Goal: Task Accomplishment & Management: Use online tool/utility

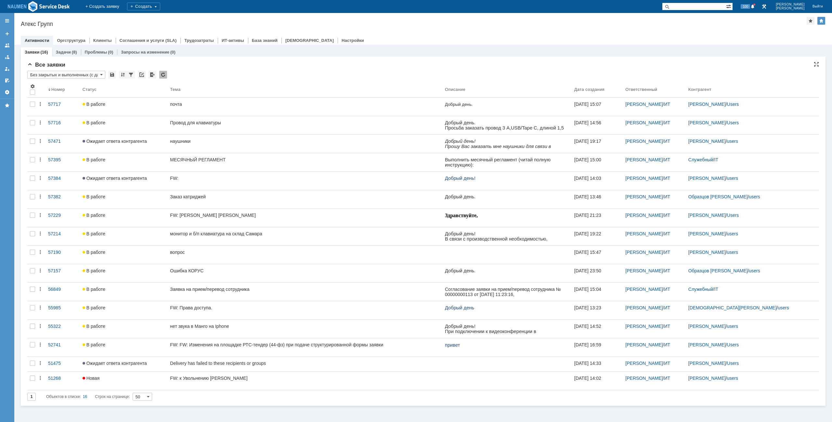
click at [87, 75] on input "Без закрытых и выполненных (с датой создания) ред. 08.05" at bounding box center [66, 75] width 78 height 8
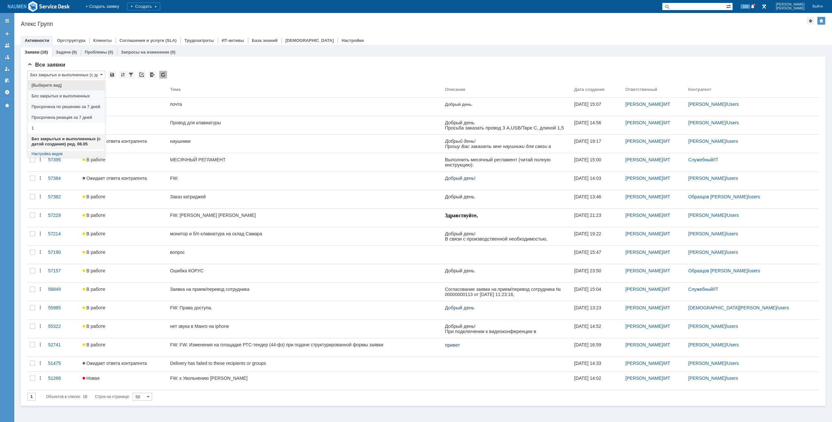
click at [274, 56] on div "Заявки (16) Задачи (8) Проблемы (0) Запросы на изменение (0)" at bounding box center [423, 51] width 804 height 9
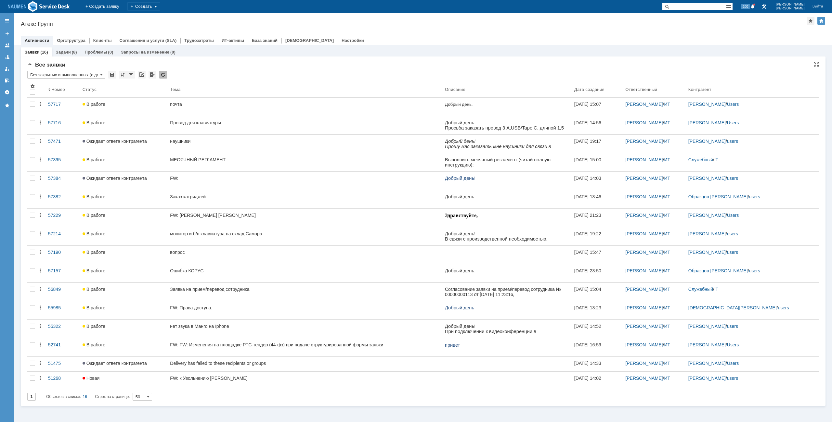
click at [44, 73] on input "Без закрытых и выполненных (с датой создания) ред. 08.05" at bounding box center [66, 75] width 78 height 8
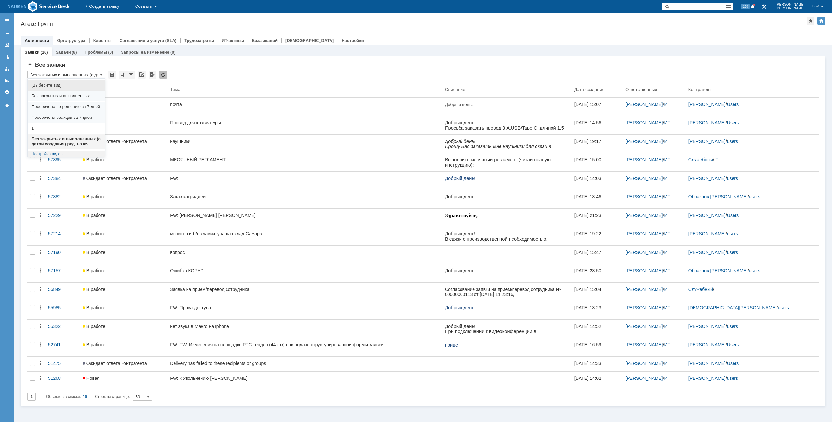
click at [60, 86] on span "[Выберите вид]" at bounding box center [67, 85] width 70 height 5
type input "[Выберите вид]"
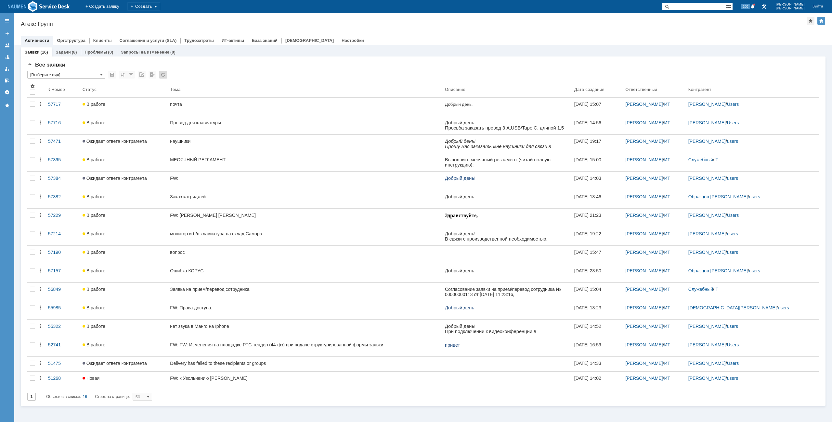
type input "20"
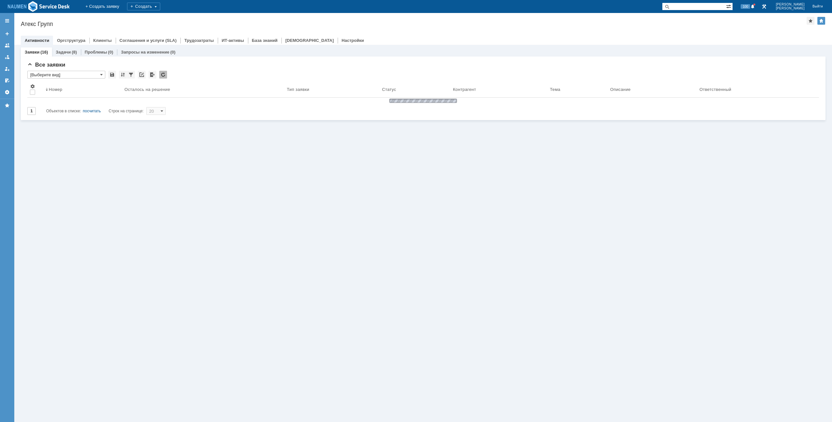
type input "[Выберите вид]"
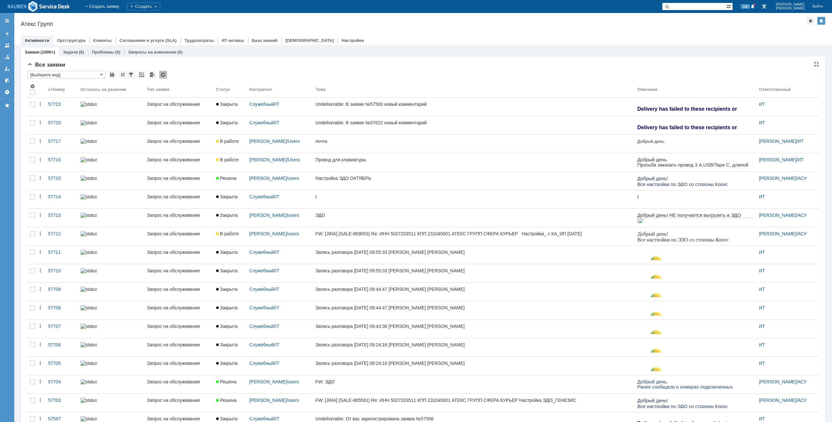
click at [64, 69] on div "Все заявки * [Выберите вид] Результаты поиска: Изменить Сбросить Сортировать по…" at bounding box center [422, 273] width 791 height 422
click at [64, 76] on input "[Выберите вид]" at bounding box center [66, 75] width 78 height 8
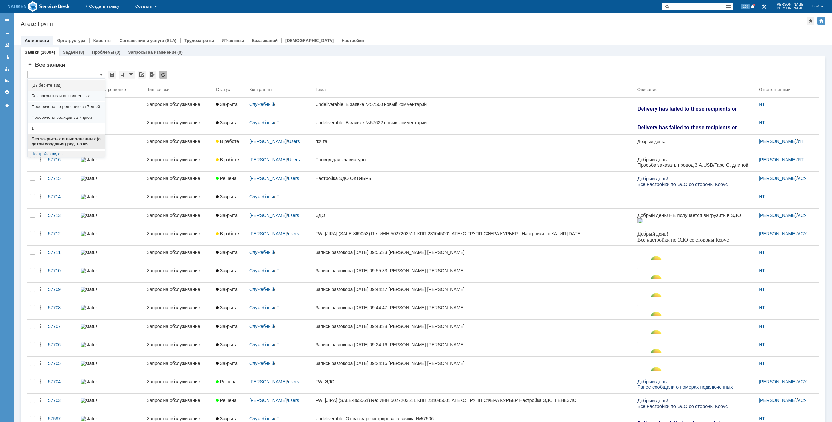
click at [58, 137] on span "Без закрытых и выполненных (с датой создания) ред. 08.05" at bounding box center [67, 141] width 70 height 10
type input "Без закрытых и выполненных (с датой создания) ред. 08.05"
type input "50"
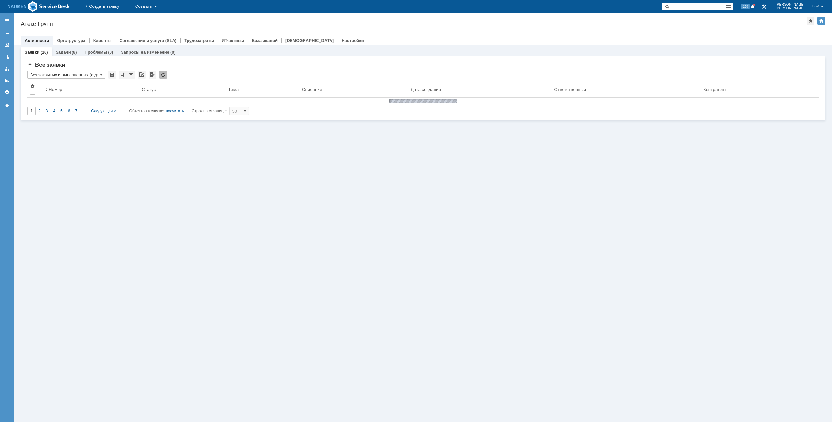
type input "Без закрытых и выполненных (с датой создания) ред. 08.05"
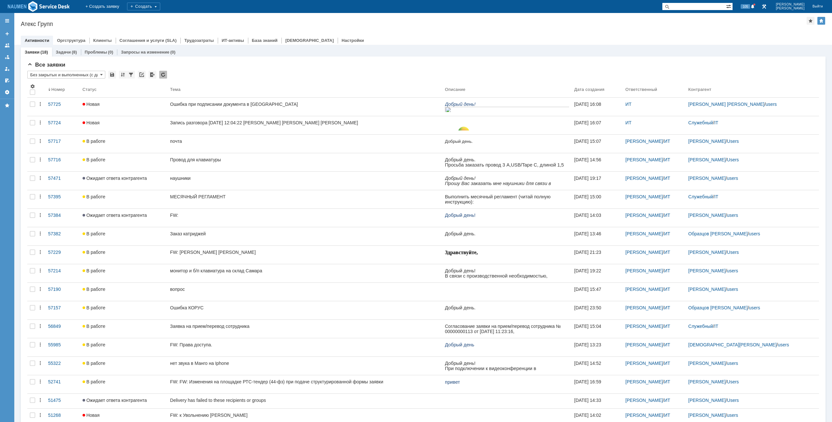
drag, startPoint x: 191, startPoint y: 62, endPoint x: 194, endPoint y: 60, distance: 3.3
click at [191, 62] on div "Все заявки" at bounding box center [422, 65] width 791 height 6
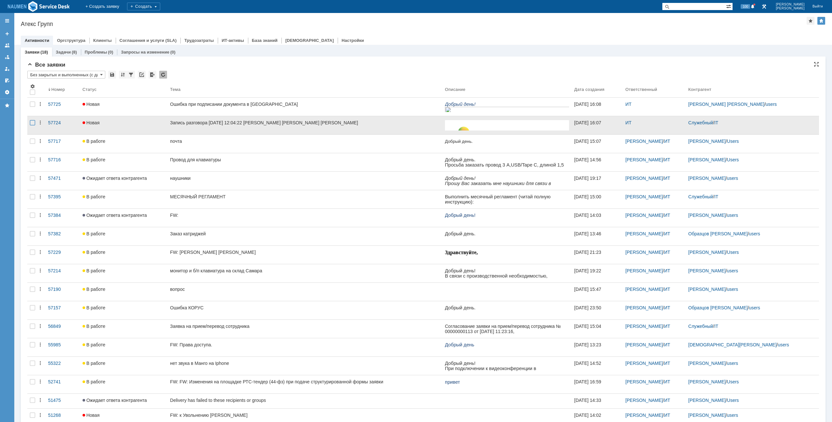
click at [33, 122] on div at bounding box center [32, 122] width 5 height 5
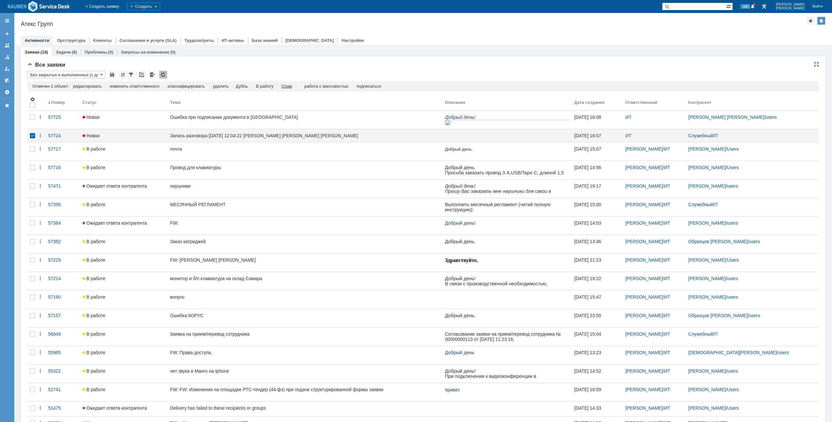
click at [288, 85] on div "Спам" at bounding box center [286, 86] width 11 height 5
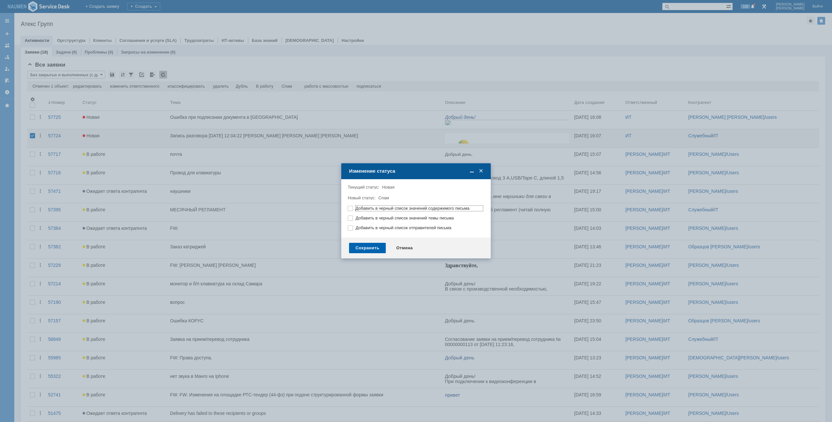
click at [363, 249] on div "Сохранить" at bounding box center [367, 248] width 37 height 10
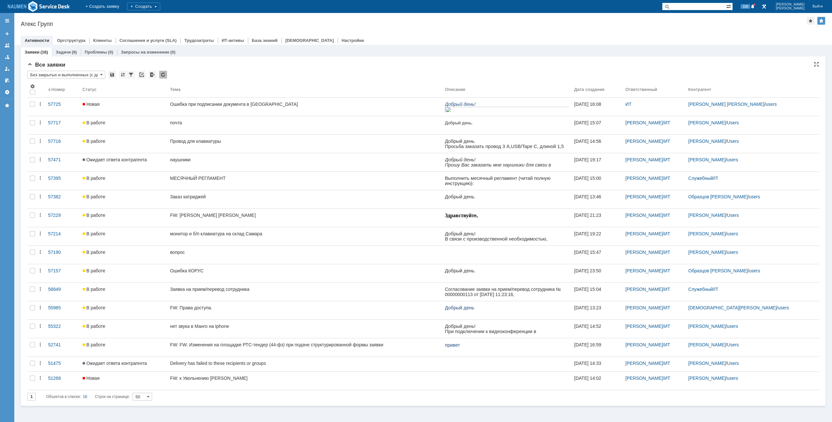
click at [334, 65] on div "Все заявки" at bounding box center [422, 65] width 791 height 6
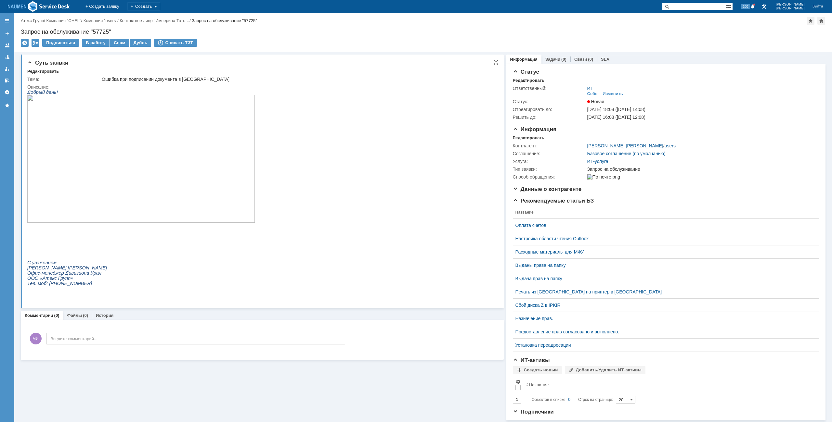
click at [161, 158] on img at bounding box center [140, 159] width 227 height 128
click at [526, 136] on div "Редактировать" at bounding box center [529, 137] width 32 height 5
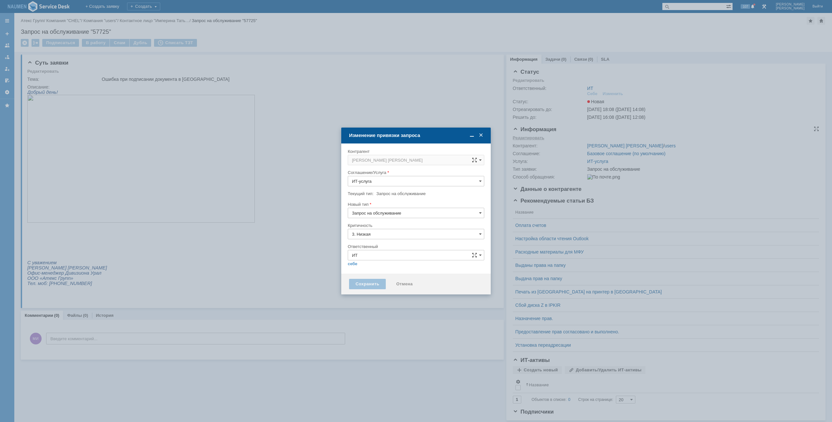
type input "[не указано]"
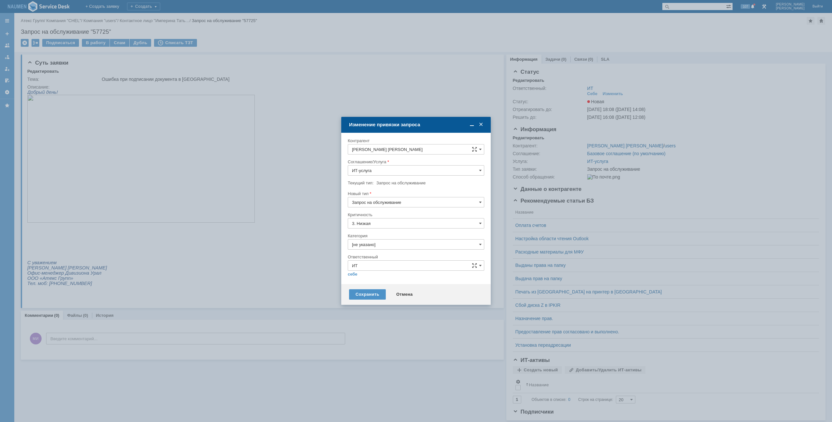
click at [386, 206] on input "Запрос на обслуживание" at bounding box center [416, 202] width 136 height 10
click at [375, 238] on span "Инцидент" at bounding box center [416, 235] width 128 height 5
type input "Инцидент"
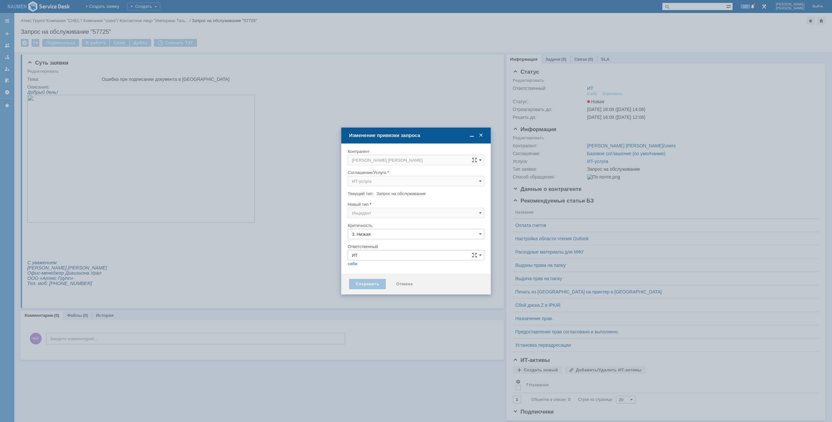
type input "[не указано]"
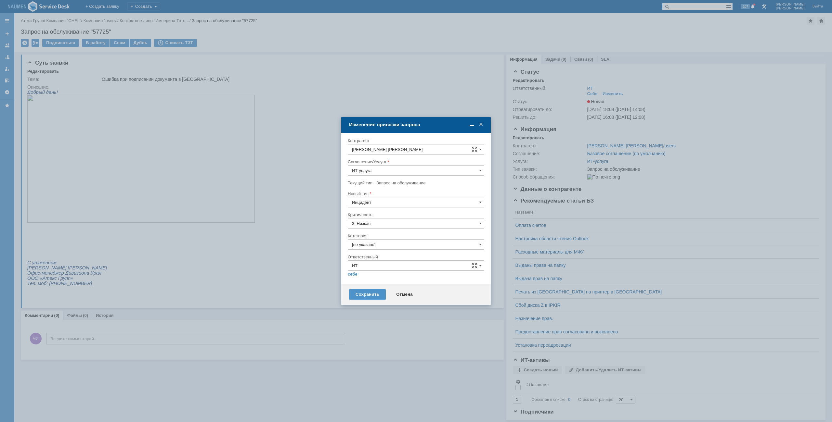
type input "Инцидент"
click at [367, 249] on input "[не указано]" at bounding box center [416, 244] width 136 height 10
drag, startPoint x: 367, startPoint y: 277, endPoint x: 361, endPoint y: 280, distance: 6.8
click at [367, 276] on span "Внутренние ошибки 1С" at bounding box center [416, 277] width 128 height 5
type input "Внутренние ошибки 1С"
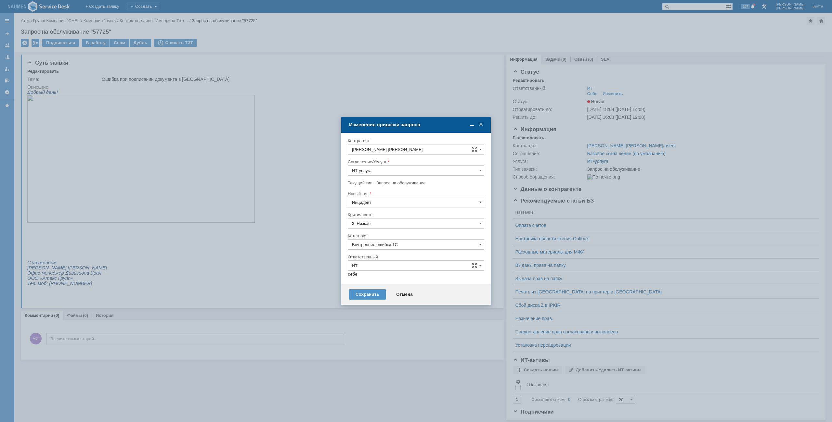
click at [352, 274] on link "себе" at bounding box center [353, 274] width 10 height 5
type input "[PERSON_NAME]"
type input "Внутренние ошибки 1С"
click at [362, 289] on div "Сохранить" at bounding box center [367, 292] width 37 height 10
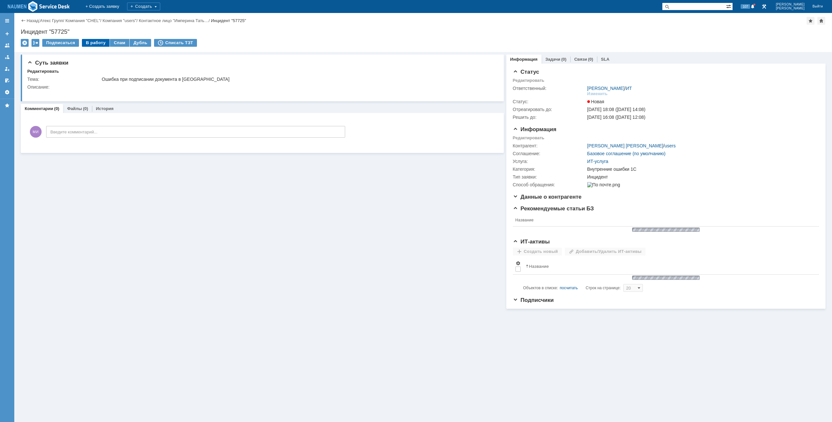
click at [96, 45] on div "В работу" at bounding box center [96, 43] width 28 height 8
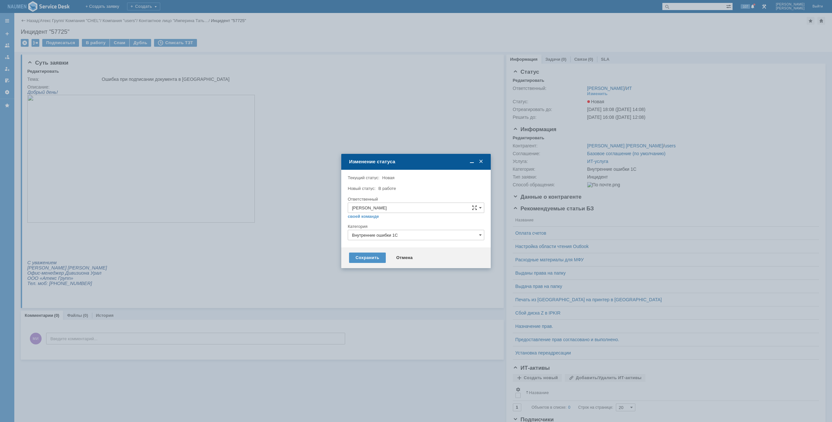
drag, startPoint x: 359, startPoint y: 267, endPoint x: 362, endPoint y: 257, distance: 10.0
click at [360, 266] on div "Сохранить Отмена" at bounding box center [415, 258] width 149 height 21
click at [362, 257] on div "Сохранить" at bounding box center [367, 258] width 37 height 10
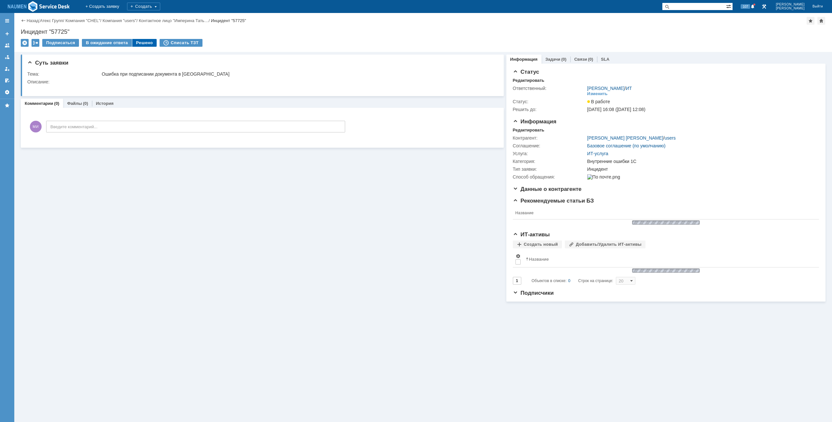
click at [139, 41] on div "Решено" at bounding box center [144, 43] width 25 height 8
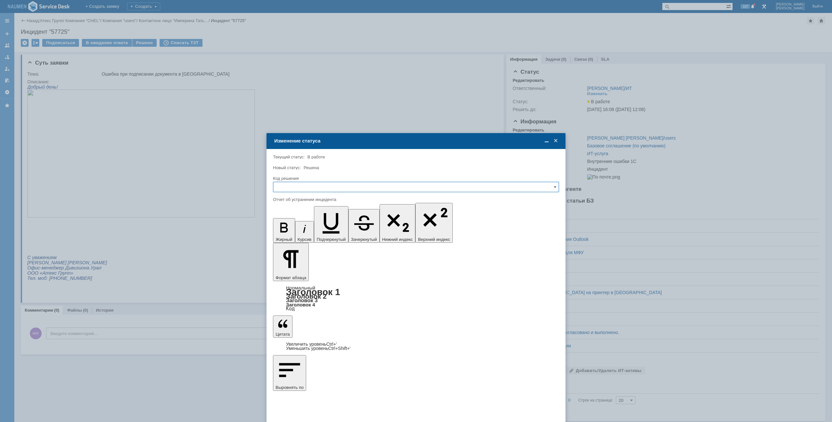
click at [321, 191] on input "text" at bounding box center [416, 187] width 286 height 10
click at [302, 231] on span "Решено" at bounding box center [415, 231] width 277 height 5
type input "Решено"
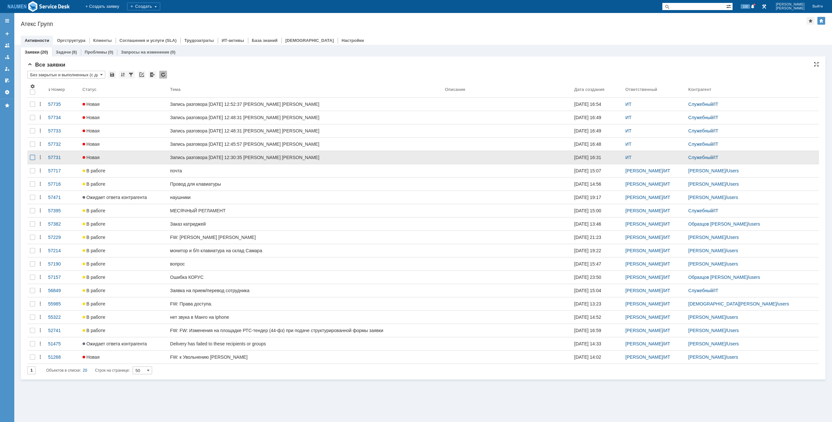
click at [30, 107] on div at bounding box center [32, 104] width 5 height 5
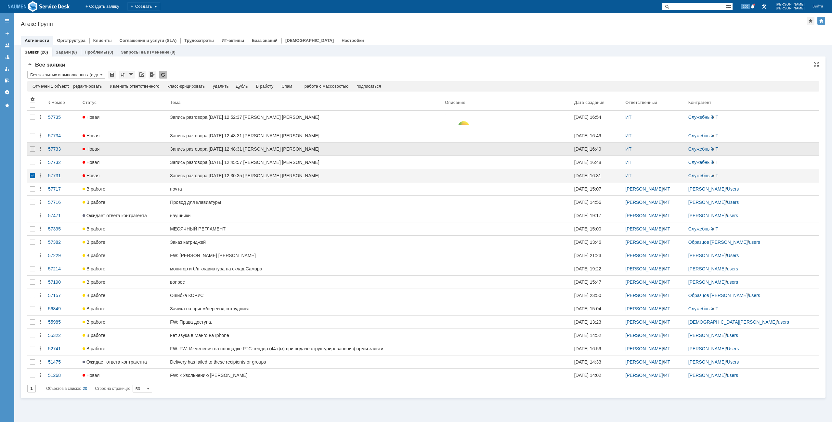
click at [32, 156] on div at bounding box center [32, 149] width 10 height 13
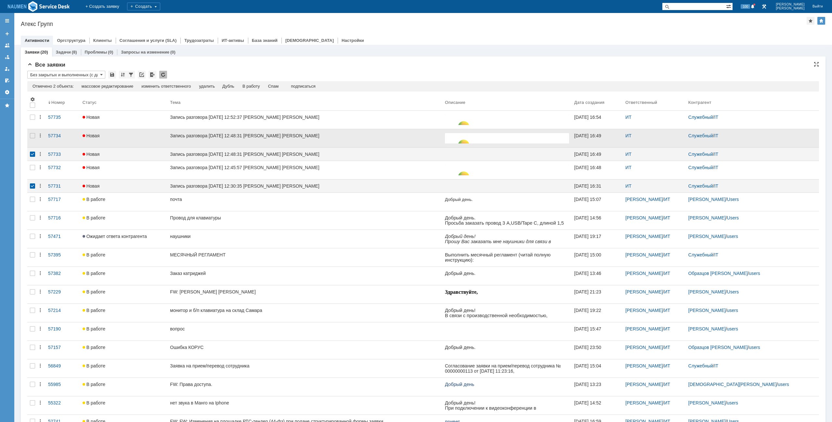
click at [32, 147] on div at bounding box center [32, 138] width 10 height 18
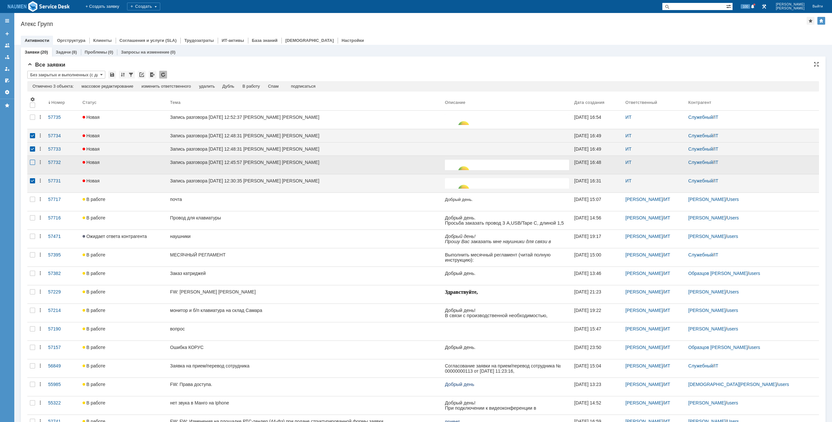
click at [33, 160] on div at bounding box center [32, 162] width 5 height 5
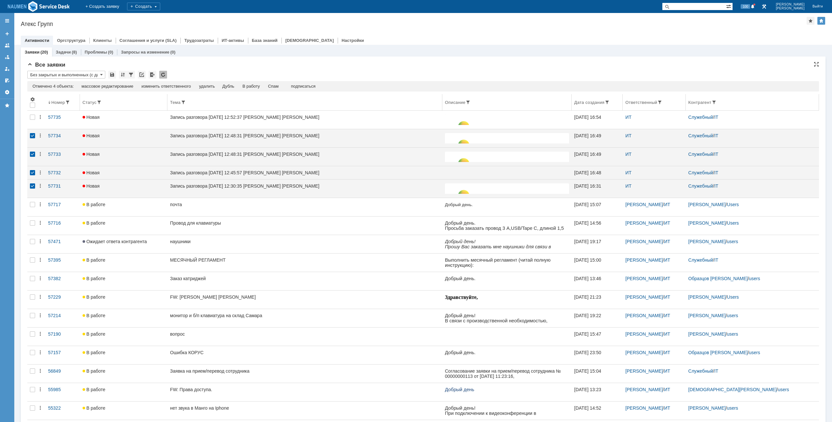
drag, startPoint x: 277, startPoint y: 86, endPoint x: 281, endPoint y: 97, distance: 11.8
click at [277, 86] on div "Спам" at bounding box center [273, 86] width 11 height 5
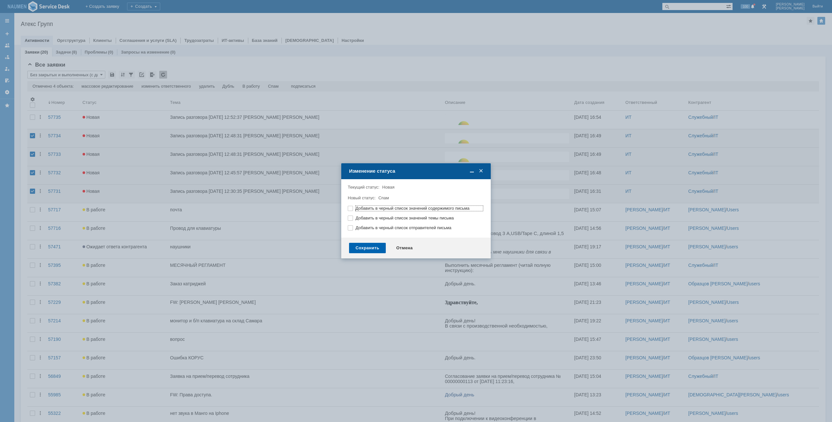
click at [370, 249] on div "Сохранить" at bounding box center [367, 248] width 37 height 10
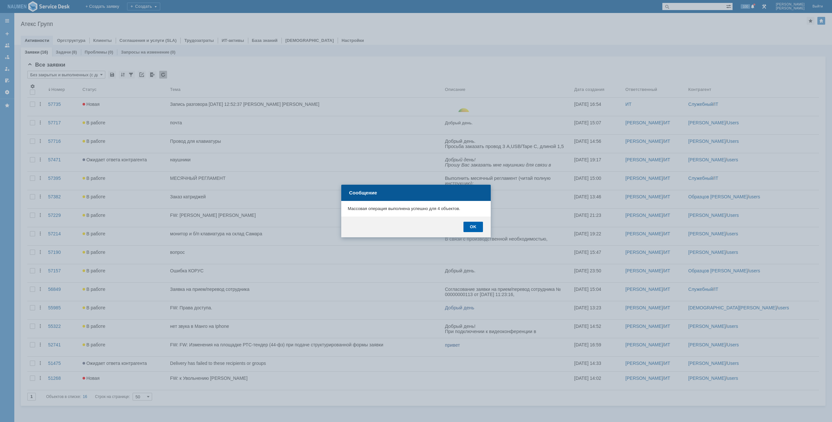
click at [469, 226] on div "OK" at bounding box center [472, 227] width 19 height 10
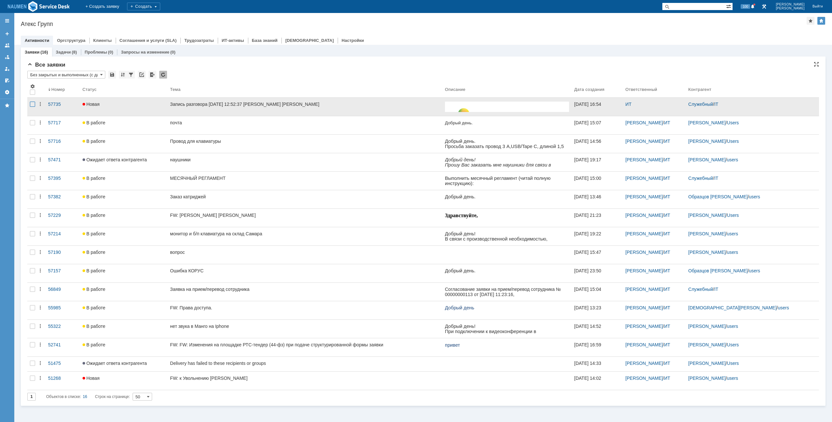
click at [31, 106] on div at bounding box center [32, 104] width 5 height 5
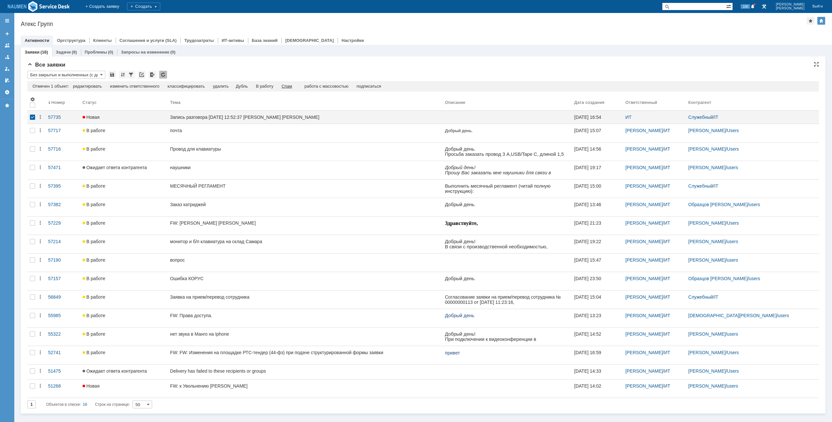
click at [288, 89] on div "Спам" at bounding box center [286, 86] width 11 height 5
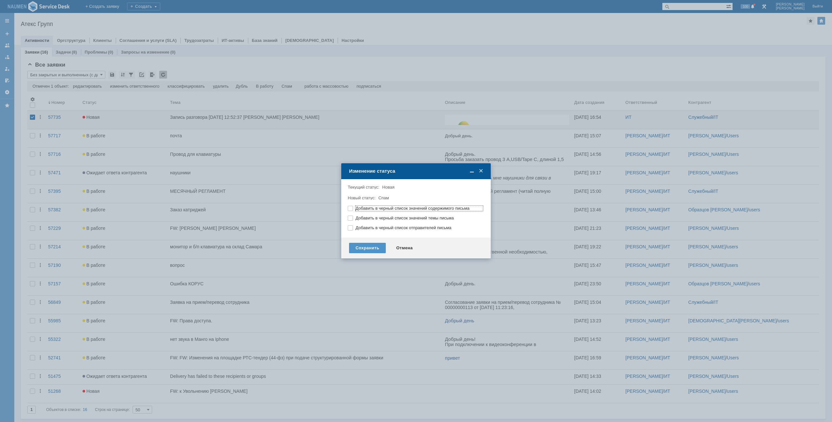
click at [378, 259] on div at bounding box center [416, 211] width 832 height 422
click at [372, 250] on div "Сохранить" at bounding box center [367, 248] width 37 height 10
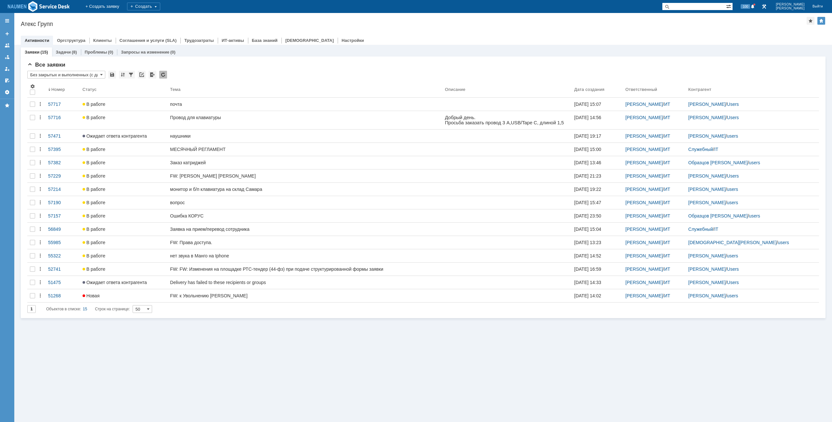
drag, startPoint x: 151, startPoint y: 380, endPoint x: 146, endPoint y: 383, distance: 5.6
click at [90, 378] on div "Заявки (15) Задачи (8) Проблемы (0) Запросы на изменение (0) Все заявки * Без з…" at bounding box center [422, 234] width 817 height 378
